Goal: Information Seeking & Learning: Learn about a topic

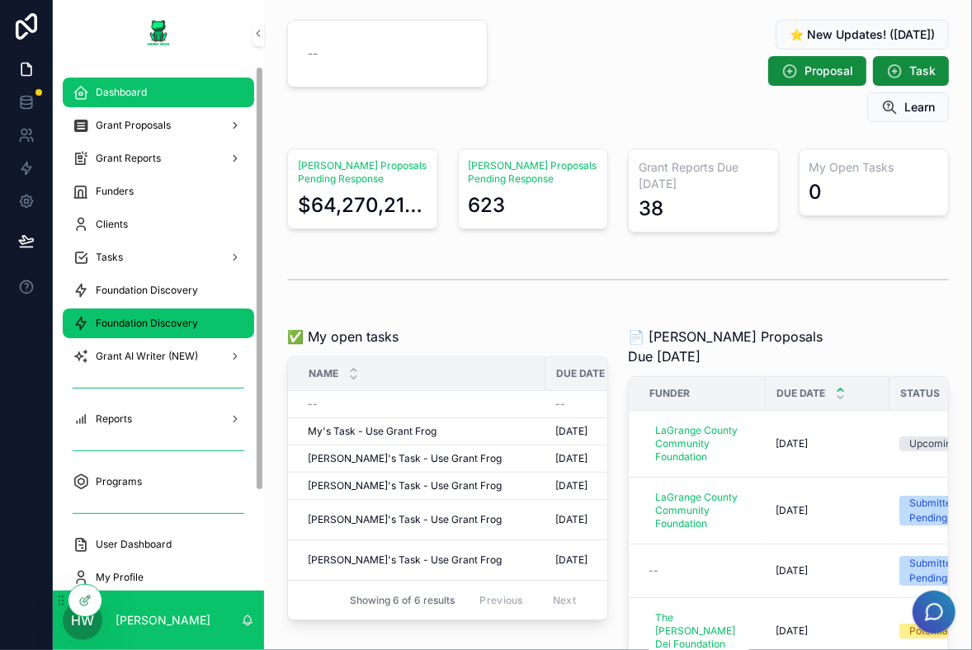
click at [146, 316] on div "Foundation Discovery" at bounding box center [159, 323] width 172 height 26
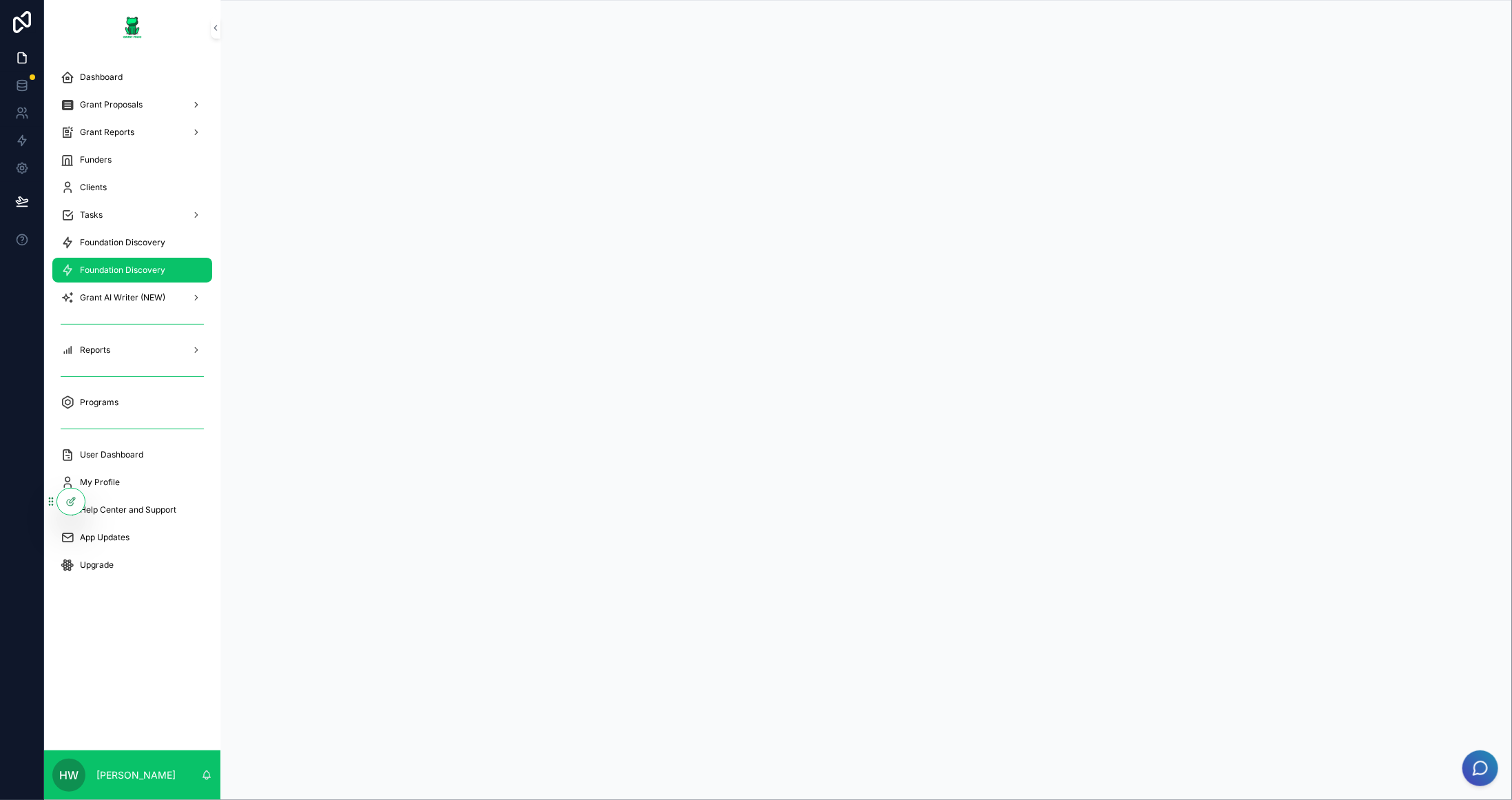
click at [152, 271] on span "Foundation Discovery" at bounding box center [123, 270] width 85 height 11
click at [109, 81] on span "Dashboard" at bounding box center [101, 77] width 43 height 11
